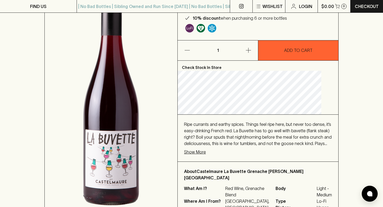
click at [206, 155] on p "Show More" at bounding box center [195, 152] width 22 height 6
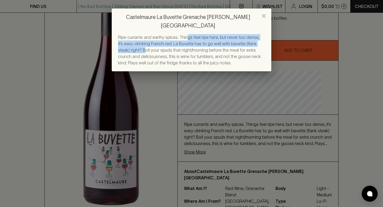
drag, startPoint x: 202, startPoint y: 34, endPoint x: 201, endPoint y: 48, distance: 13.3
click at [201, 50] on span "Ripe currants and earthy spices. Things feel ripe here, but never too dense, it…" at bounding box center [189, 50] width 143 height 30
click at [201, 48] on span "Ripe currants and earthy spices. Things feel ripe here, but never too dense, it…" at bounding box center [189, 50] width 143 height 30
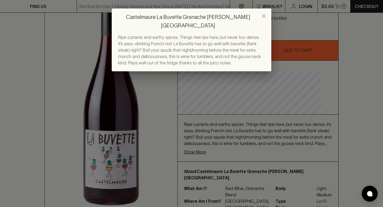
click at [223, 164] on div "Castelmaure La Buvette Grenache [PERSON_NAME] NV Ripe currants and earthy spice…" at bounding box center [191, 103] width 383 height 207
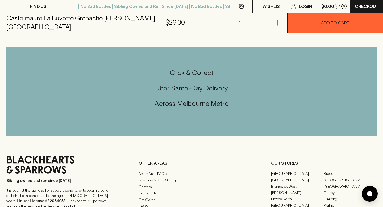
scroll to position [439, 0]
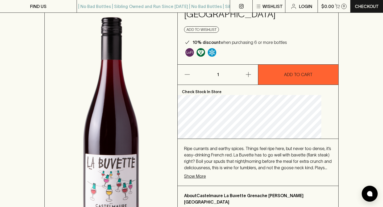
click at [62, 85] on img at bounding box center [111, 124] width 133 height 274
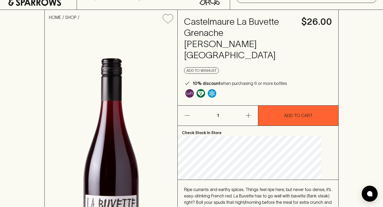
scroll to position [0, 0]
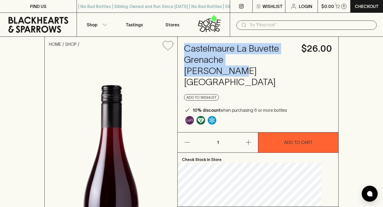
drag, startPoint x: 194, startPoint y: 49, endPoint x: 257, endPoint y: 92, distance: 76.2
click at [257, 88] on h4 "Castelmaure La Buvette Grenache [PERSON_NAME] [GEOGRAPHIC_DATA]" at bounding box center [239, 65] width 111 height 45
copy h4 "Castelmaure La Buvette Grenache [PERSON_NAME] [GEOGRAPHIC_DATA]"
click at [257, 88] on h4 "Castelmaure La Buvette Grenache [PERSON_NAME] [GEOGRAPHIC_DATA]" at bounding box center [239, 65] width 111 height 45
